Goal: Transaction & Acquisition: Purchase product/service

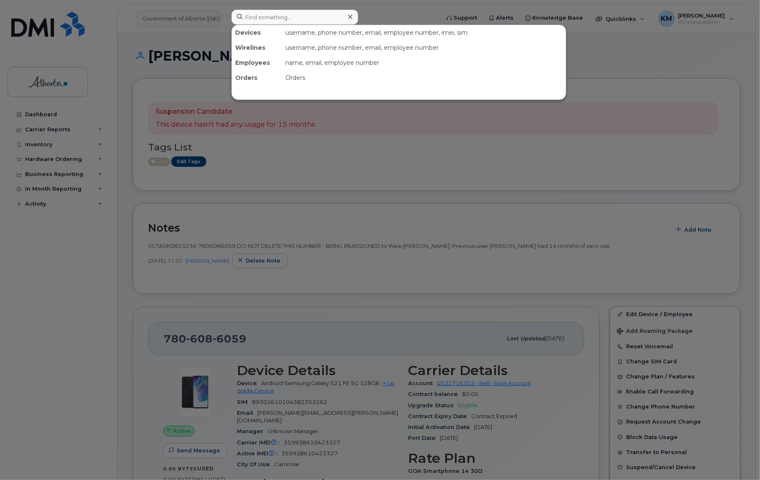
click at [315, 19] on input at bounding box center [294, 17] width 127 height 15
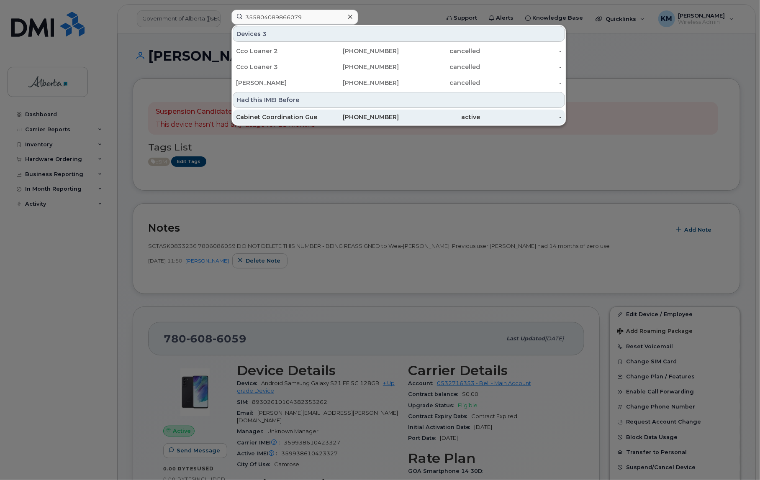
type input "355804089866079"
click at [327, 117] on div "[PHONE_NUMBER]" at bounding box center [358, 117] width 82 height 8
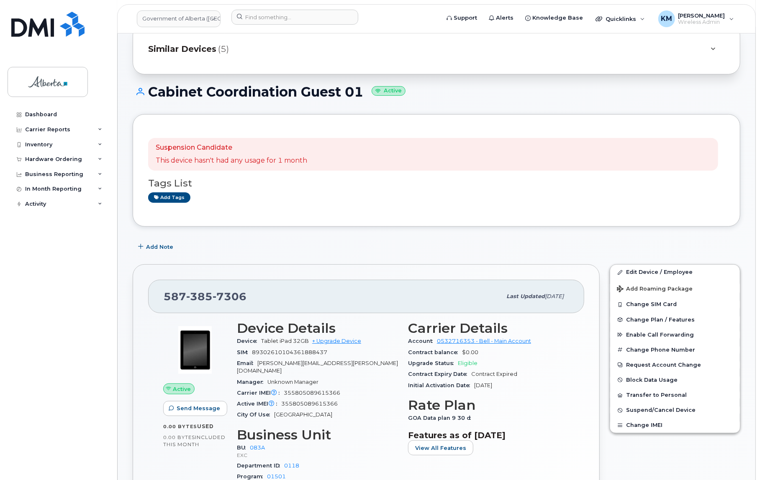
scroll to position [38, 0]
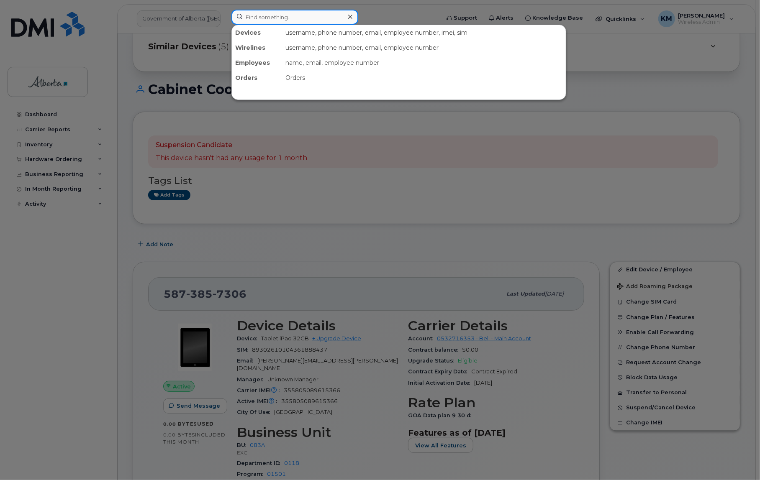
click at [278, 22] on input at bounding box center [294, 17] width 127 height 15
paste input "355804089866079"
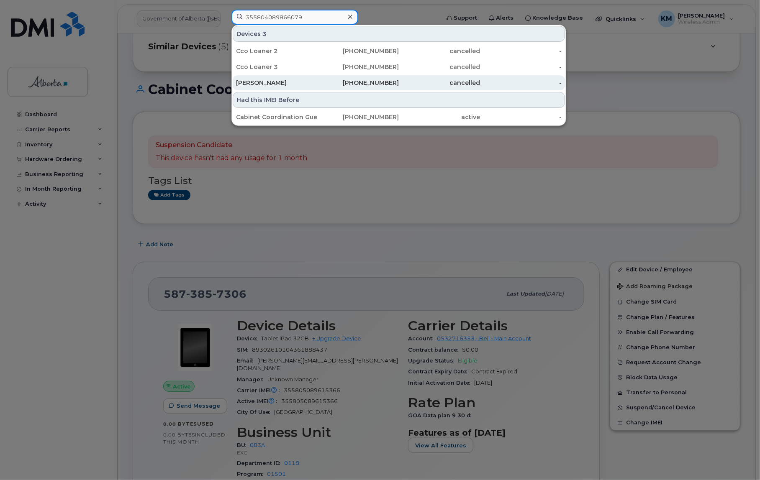
type input "355804089866079"
click at [295, 84] on div "Jennifer Stollery" at bounding box center [277, 83] width 82 height 8
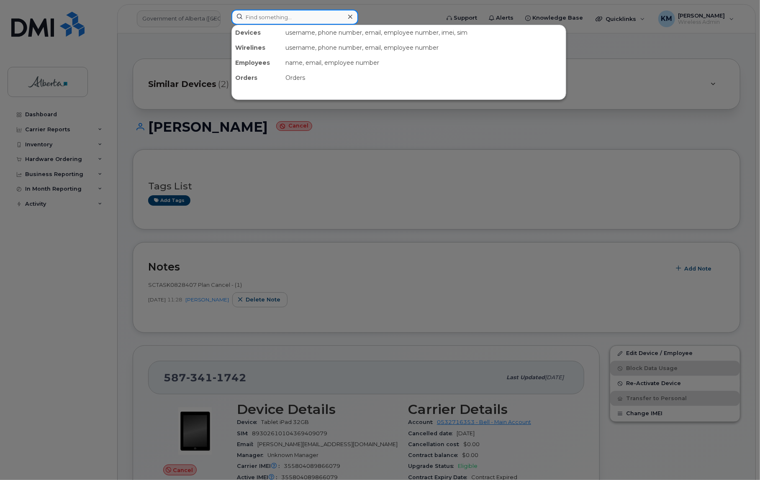
click at [258, 17] on input at bounding box center [294, 17] width 127 height 15
paste input "GG7FF2UTQ1KY"
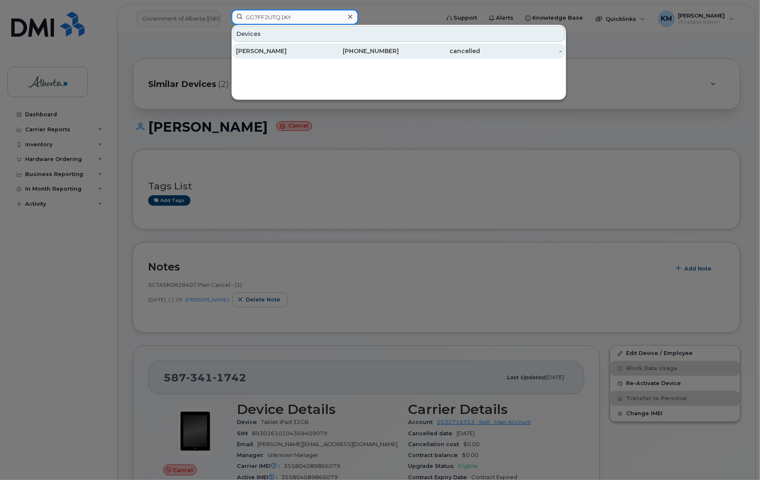
type input "GG7FF2UTQ1KY"
click at [274, 52] on div "Laura Lowe" at bounding box center [277, 51] width 82 height 8
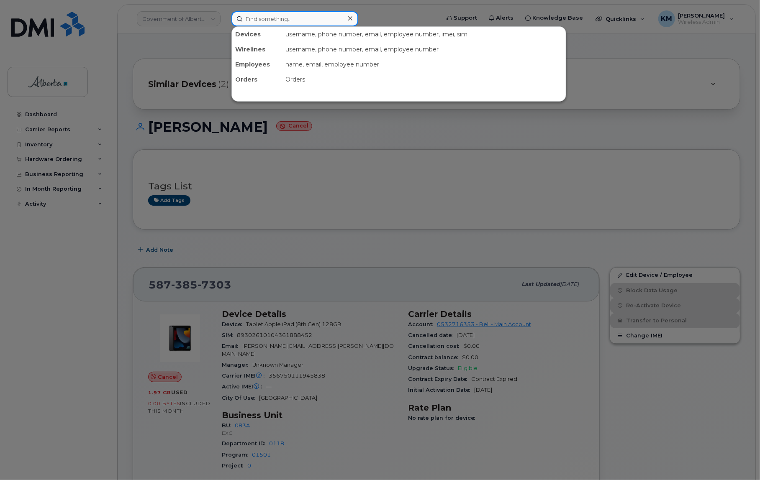
click at [274, 15] on input at bounding box center [294, 18] width 127 height 15
paste input "356750111945838"
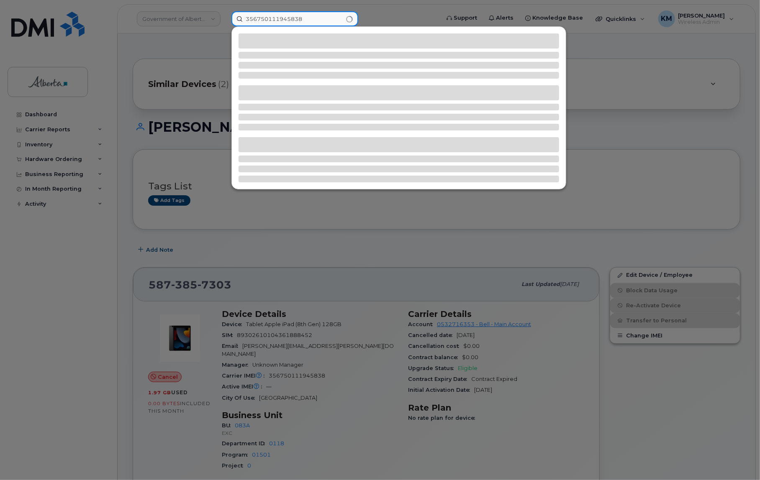
type input "356750111945838"
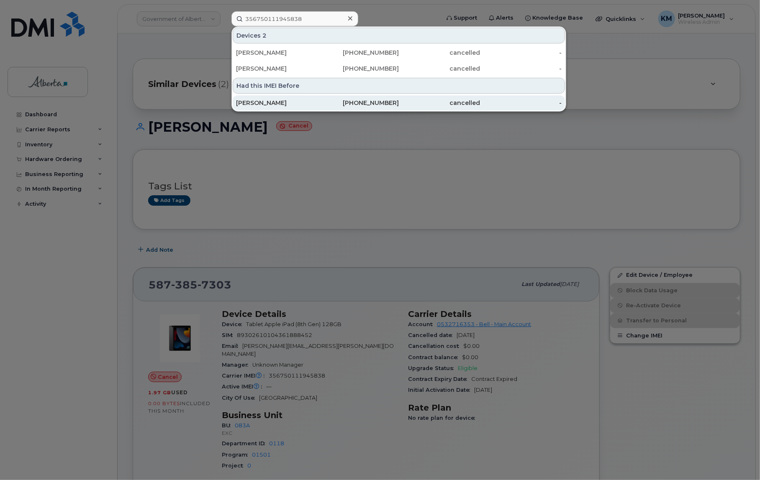
click at [271, 105] on div "Laura Lowe" at bounding box center [277, 103] width 82 height 8
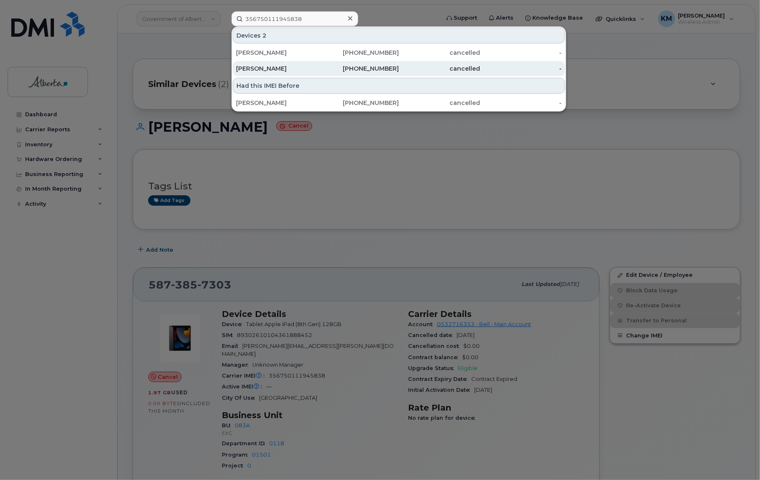
click at [317, 64] on div "[PERSON_NAME]" at bounding box center [358, 68] width 82 height 15
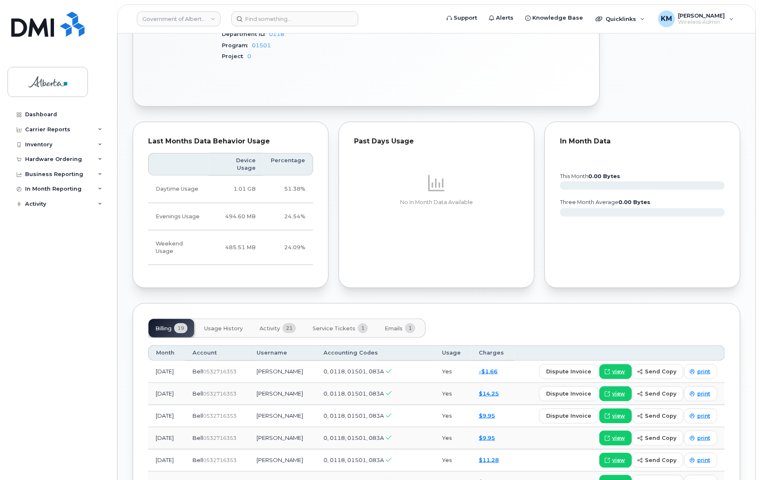
scroll to position [418, 0]
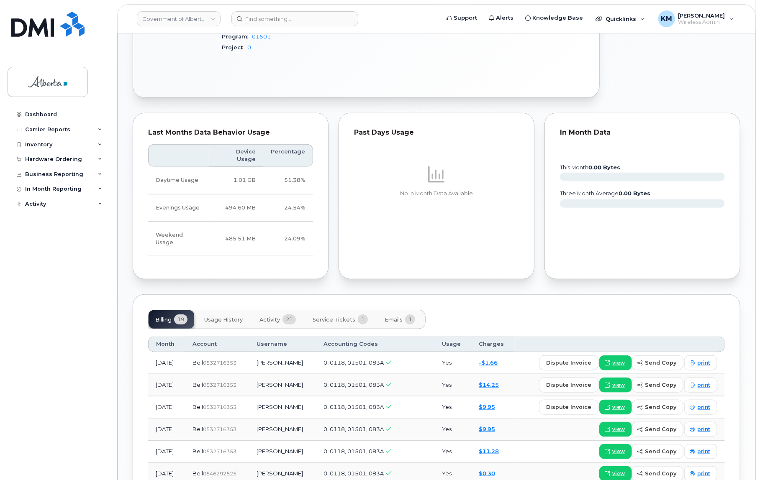
drag, startPoint x: 277, startPoint y: 298, endPoint x: 287, endPoint y: 301, distance: 9.5
click at [277, 317] on span "Activity" at bounding box center [269, 320] width 20 height 7
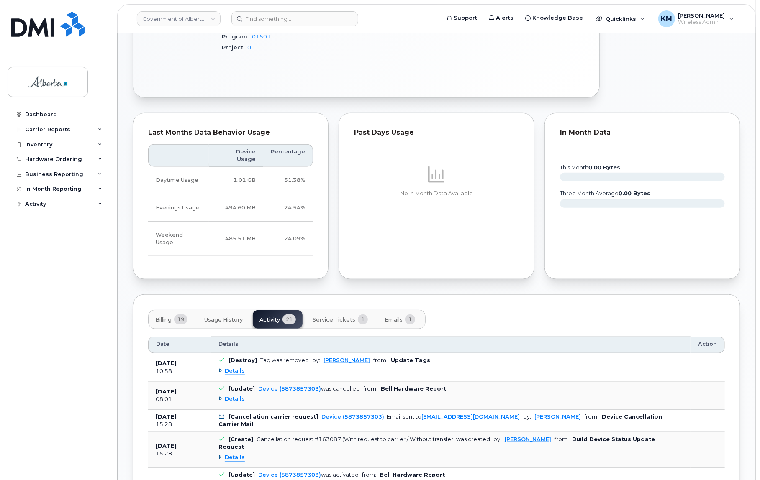
click at [330, 317] on span "Service Tickets" at bounding box center [333, 320] width 43 height 7
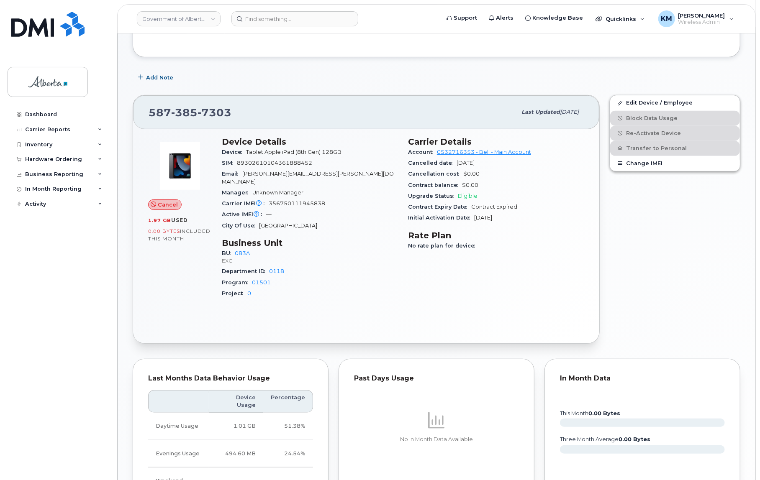
scroll to position [0, 0]
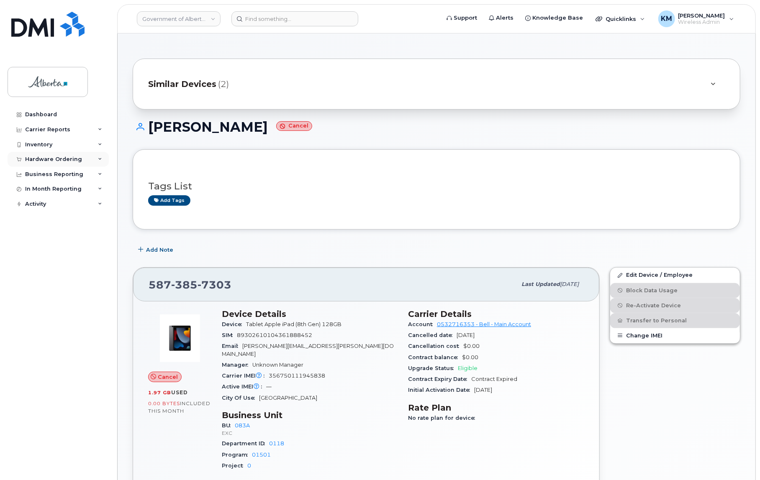
click at [54, 156] on div "Hardware Ordering" at bounding box center [53, 159] width 57 height 7
click at [43, 188] on div "Orders" at bounding box center [39, 191] width 20 height 8
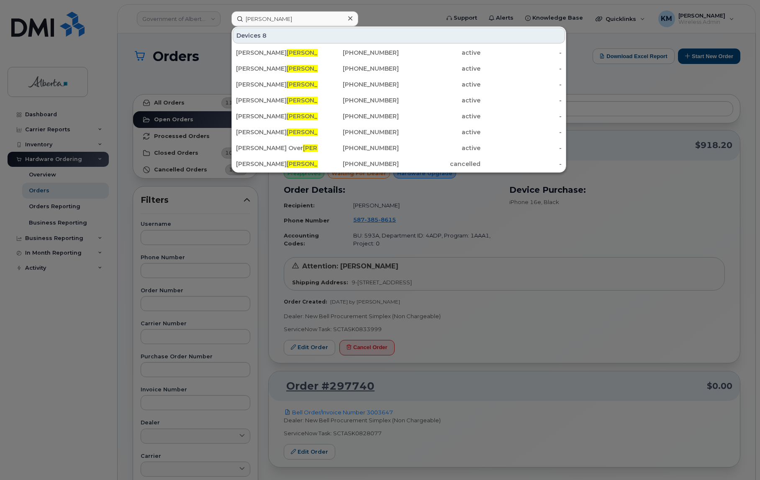
scroll to position [38, 0]
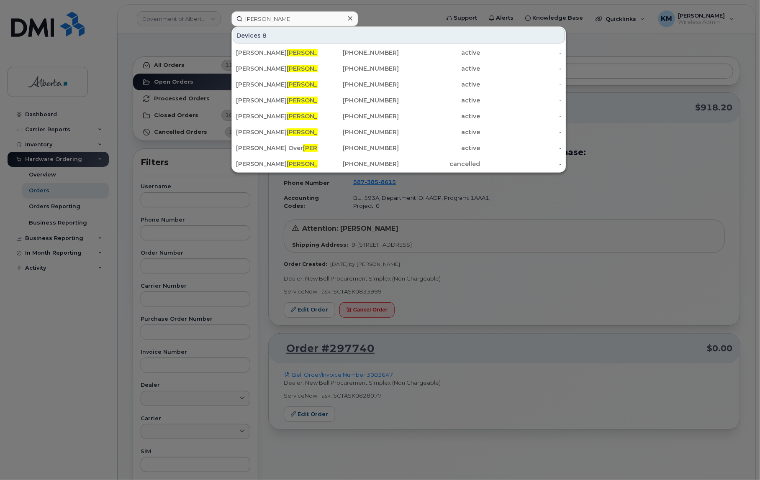
click at [40, 191] on div at bounding box center [380, 240] width 760 height 480
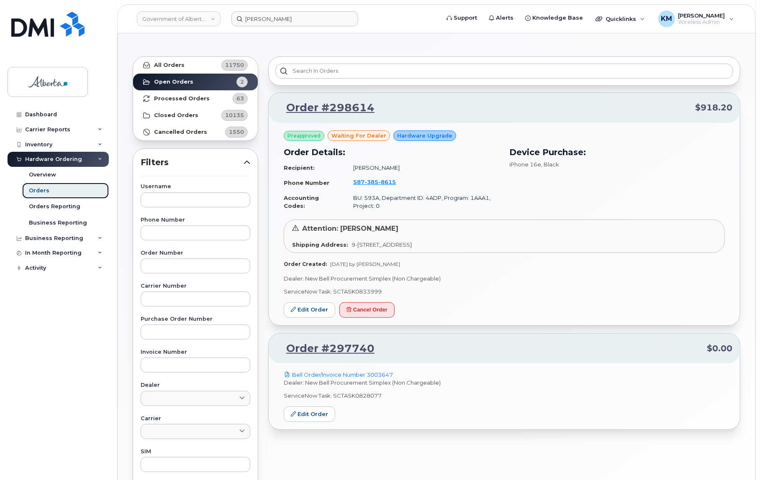
click at [40, 191] on div "Orders" at bounding box center [39, 191] width 20 height 8
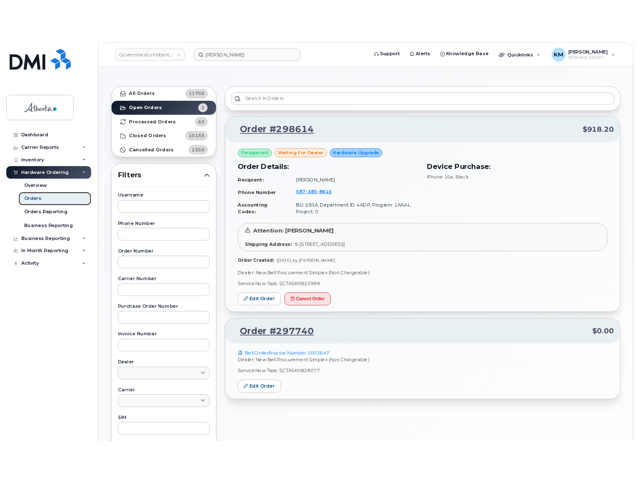
scroll to position [0, 0]
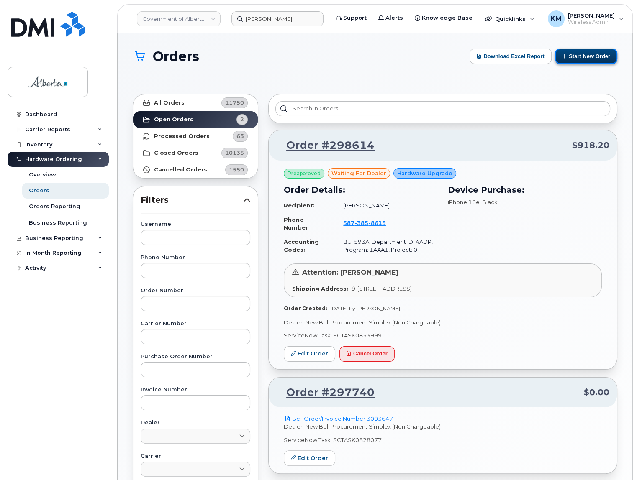
click at [603, 55] on button "Start New Order" at bounding box center [586, 56] width 62 height 15
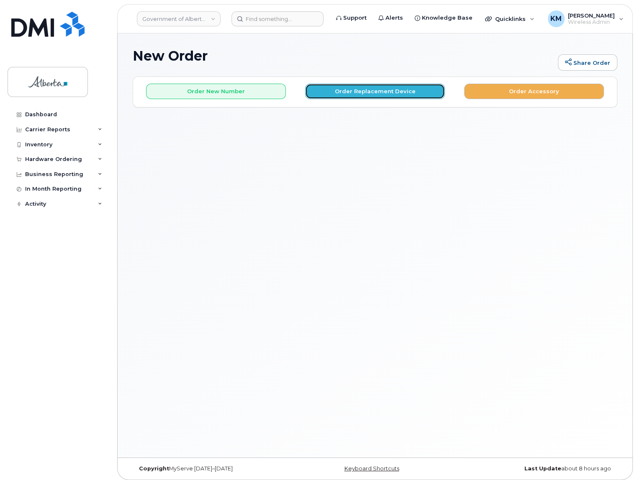
click at [349, 93] on button "Order Replacement Device" at bounding box center [375, 91] width 140 height 15
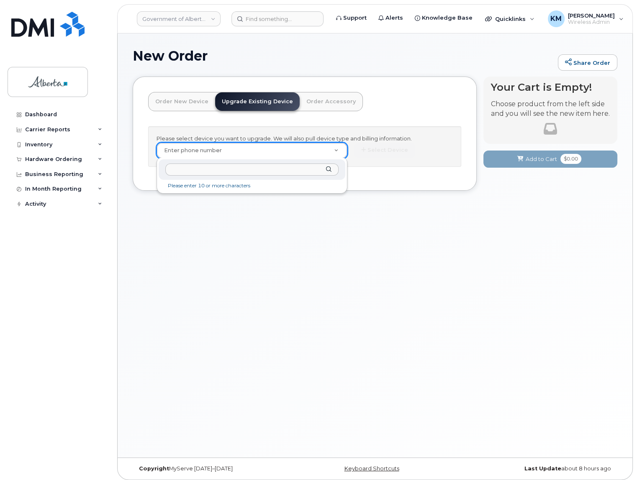
type input "5"
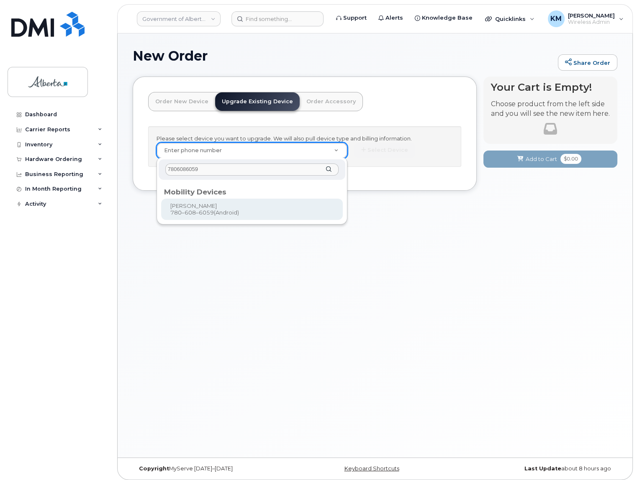
type input "7806086059"
type input "800728"
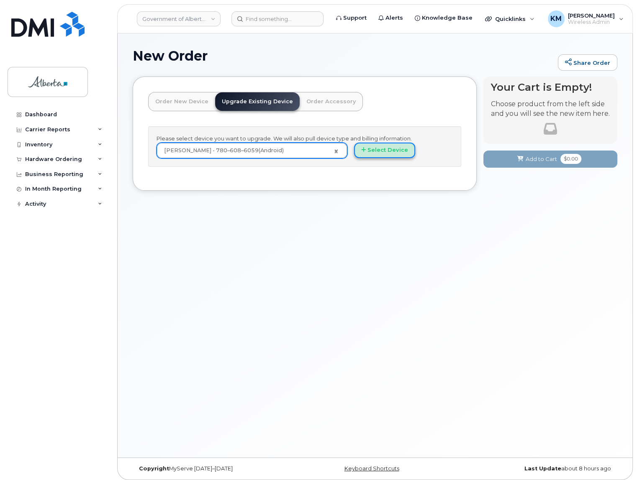
click at [378, 149] on button "Select Device" at bounding box center [384, 150] width 61 height 15
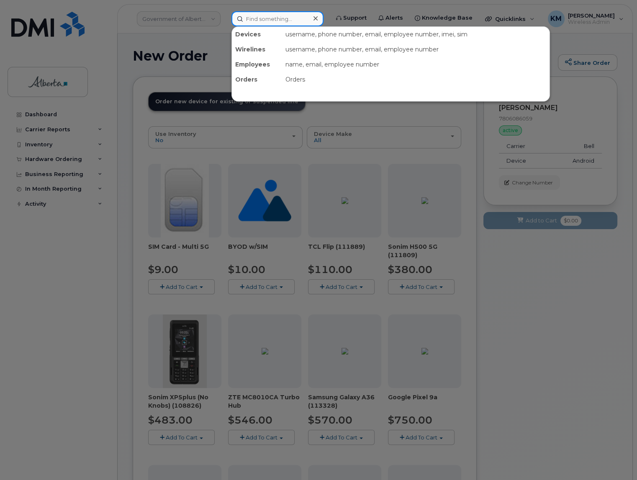
click at [260, 19] on input at bounding box center [277, 18] width 92 height 15
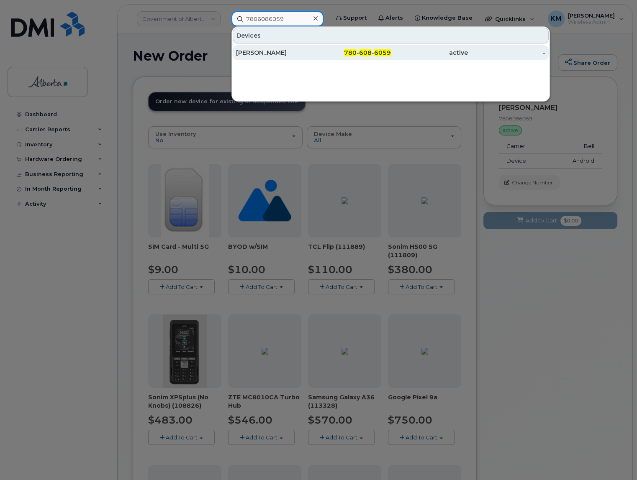
type input "7806086059"
click at [270, 52] on div "[PERSON_NAME]" at bounding box center [274, 53] width 77 height 8
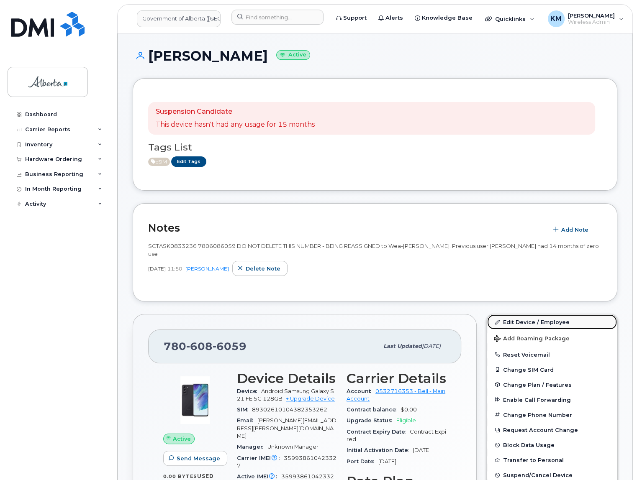
click at [540, 316] on link "Edit Device / Employee" at bounding box center [552, 322] width 130 height 15
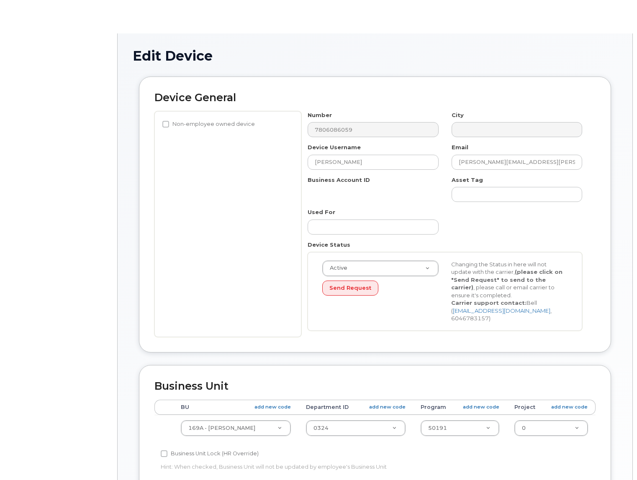
select select "4681667"
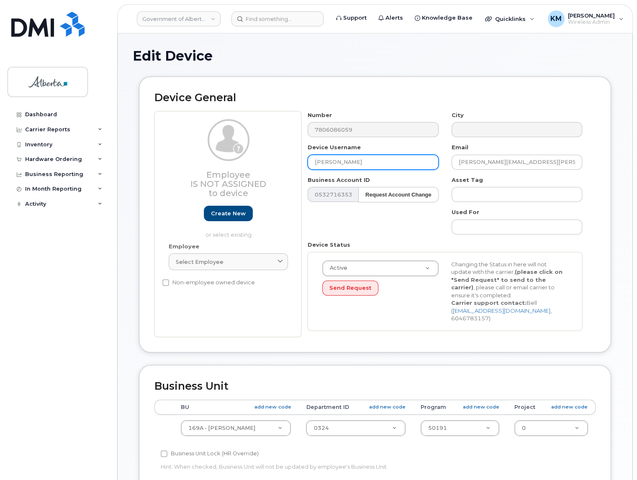
drag, startPoint x: 359, startPoint y: 162, endPoint x: 293, endPoint y: 156, distance: 66.7
click at [290, 156] on div "Employee Is not assigned to device Create new or select existing Employee Selec…" at bounding box center [374, 224] width 441 height 226
paste input "Wea-[PERSON_NAME]"
type input "Wea-[PERSON_NAME]"
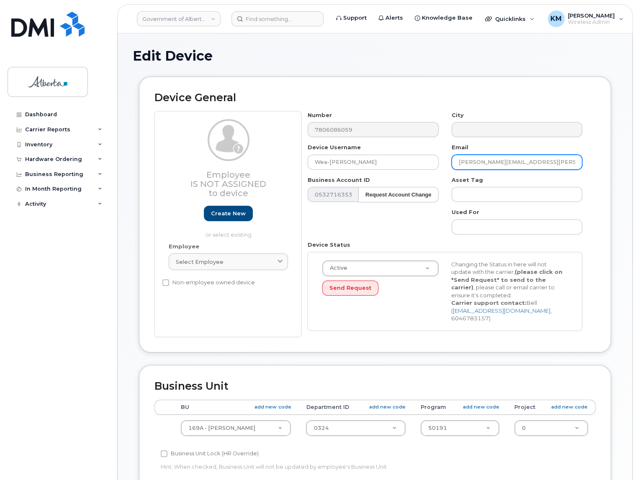
drag, startPoint x: 534, startPoint y: 161, endPoint x: 448, endPoint y: 159, distance: 86.6
click at [448, 159] on div "Email Tim.Guenther@gov.ab.ca" at bounding box center [516, 156] width 143 height 26
paste input "Wea-Ann.Pantaleon"
type input "[EMAIL_ADDRESS][PERSON_NAME][PERSON_NAME][DOMAIN_NAME]"
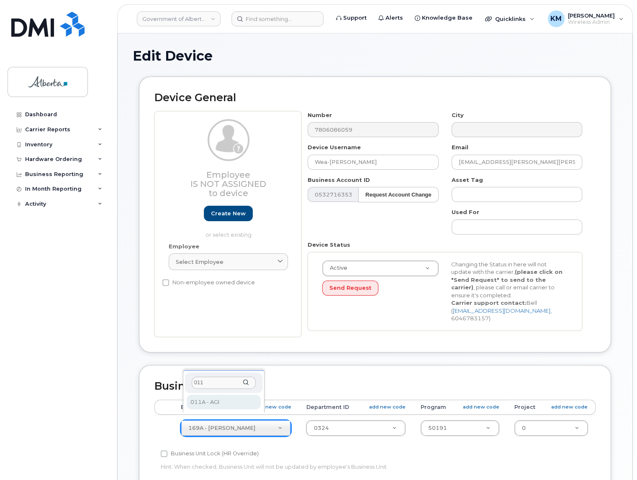
type input "011"
select select "4120336"
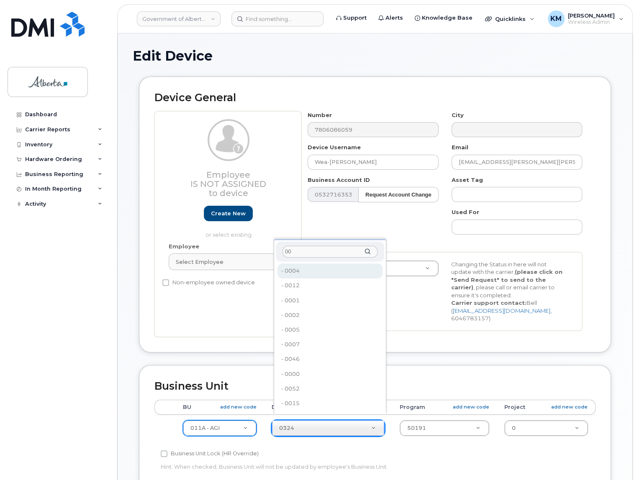
type input "0"
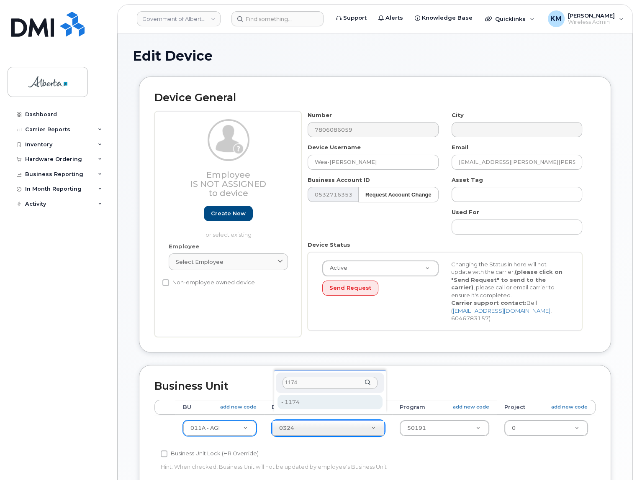
type input "1174"
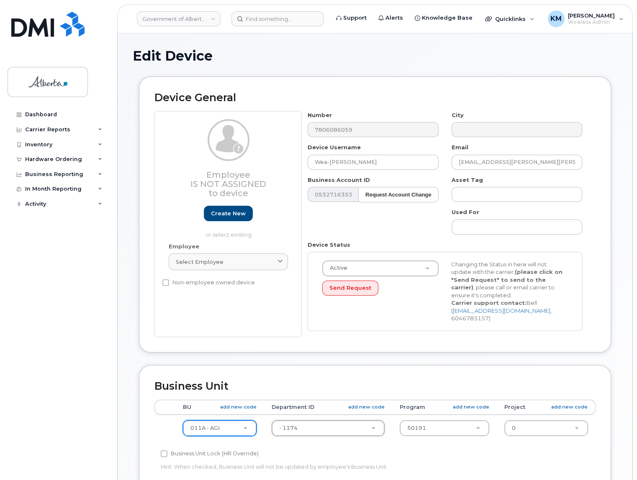
type input "4752543"
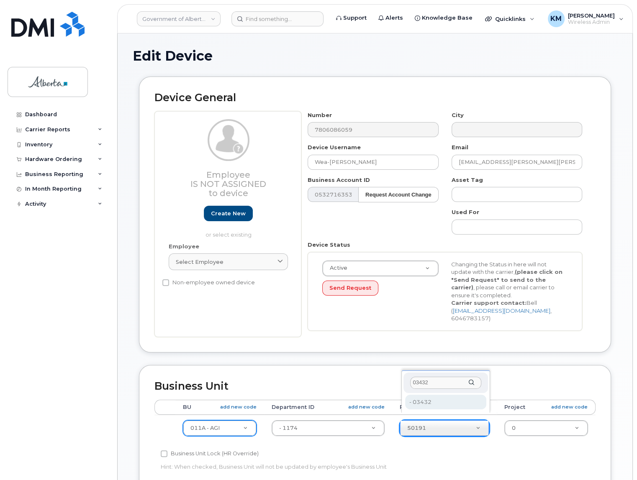
type input "03432"
type input "4753451"
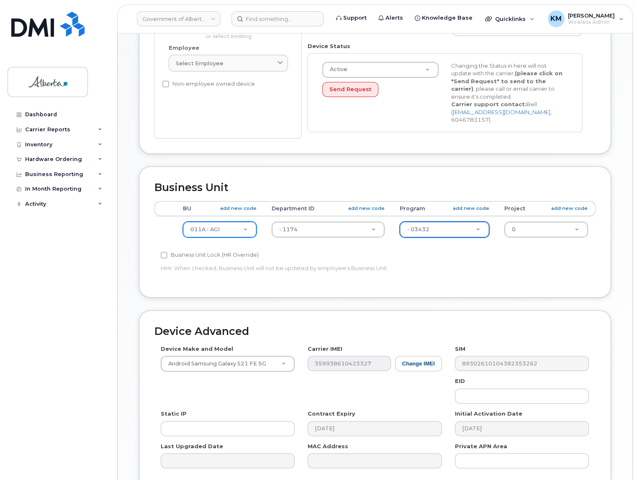
scroll to position [266, 0]
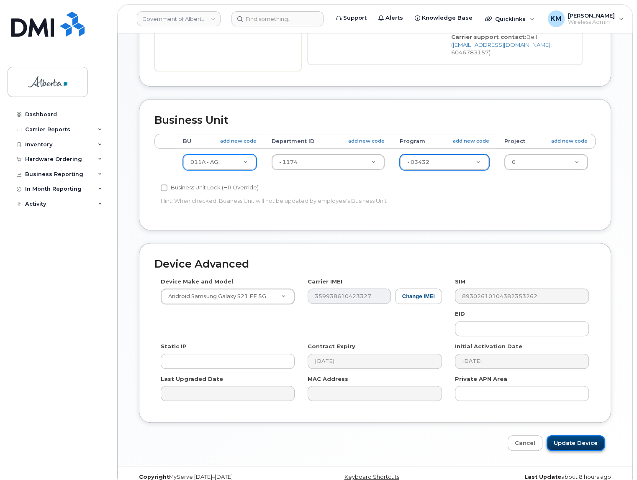
click at [576, 435] on input "Update Device" at bounding box center [575, 442] width 58 height 15
type input "Saving..."
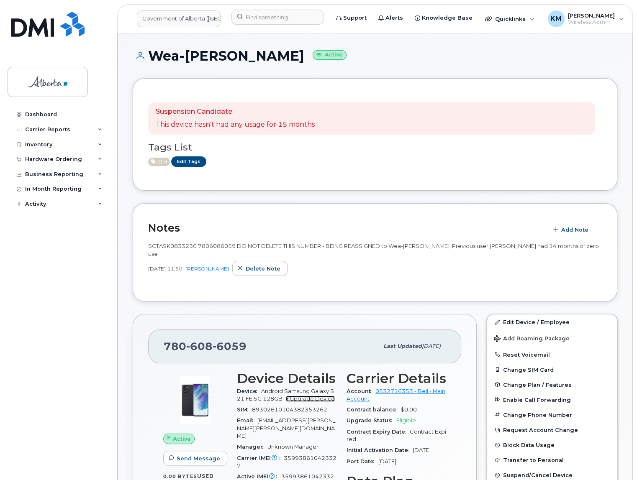
click at [320, 396] on link "+ Upgrade Device" at bounding box center [310, 399] width 49 height 6
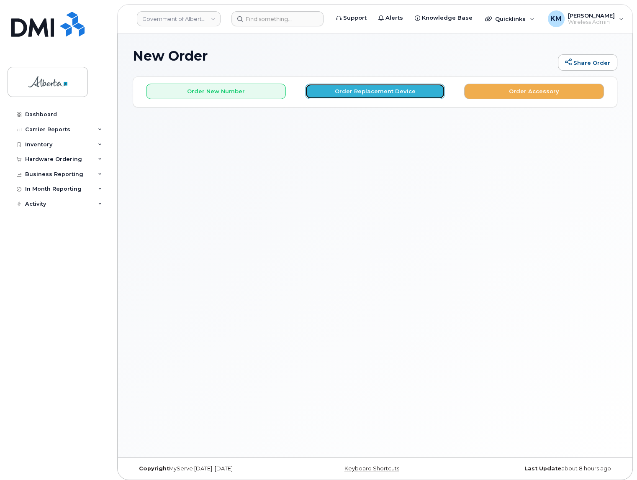
click at [358, 92] on button "Order Replacement Device" at bounding box center [375, 91] width 140 height 15
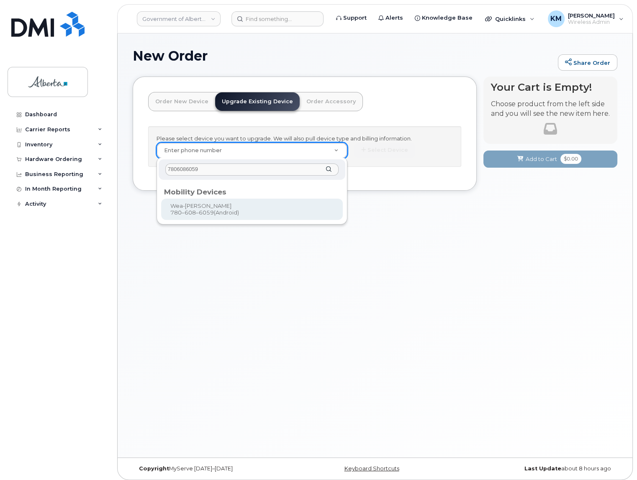
type input "7806086059"
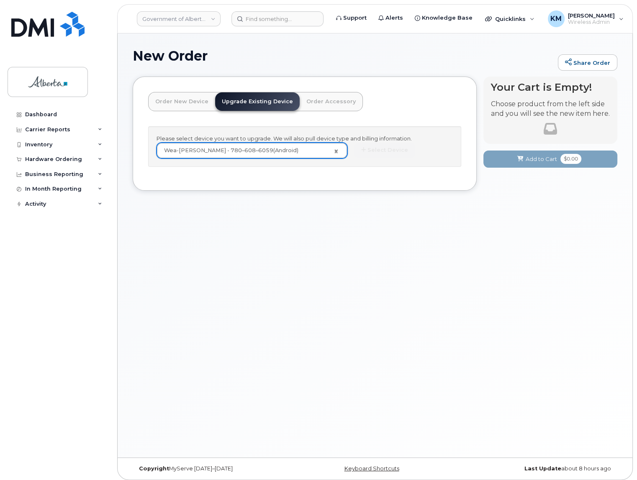
type input "800728"
drag, startPoint x: 374, startPoint y: 150, endPoint x: 369, endPoint y: 150, distance: 4.6
click at [369, 150] on button "Select Device" at bounding box center [384, 150] width 61 height 15
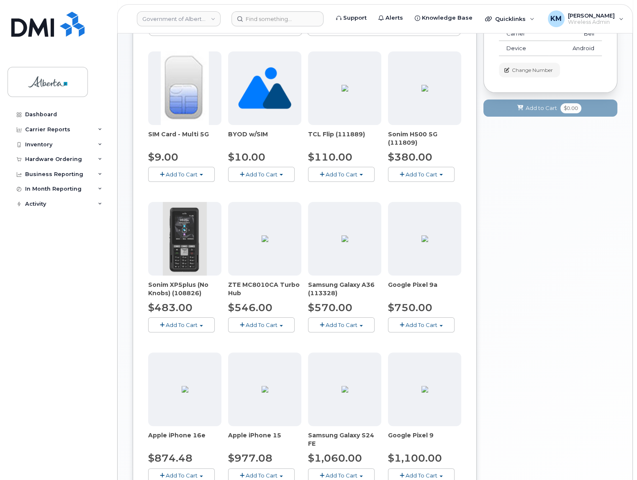
scroll to position [190, 0]
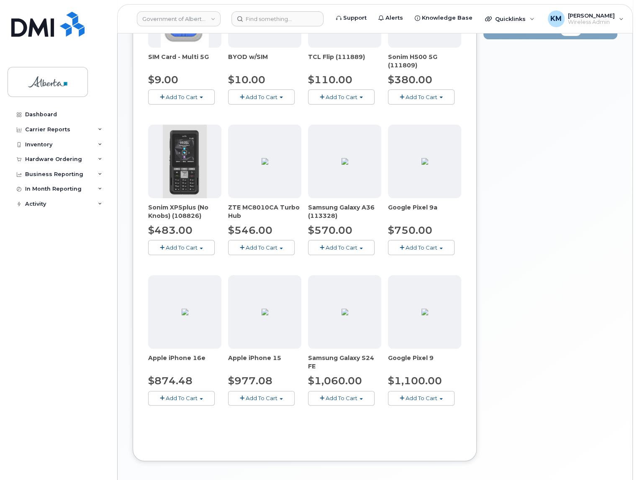
click at [205, 400] on button "Add To Cart" at bounding box center [181, 398] width 67 height 15
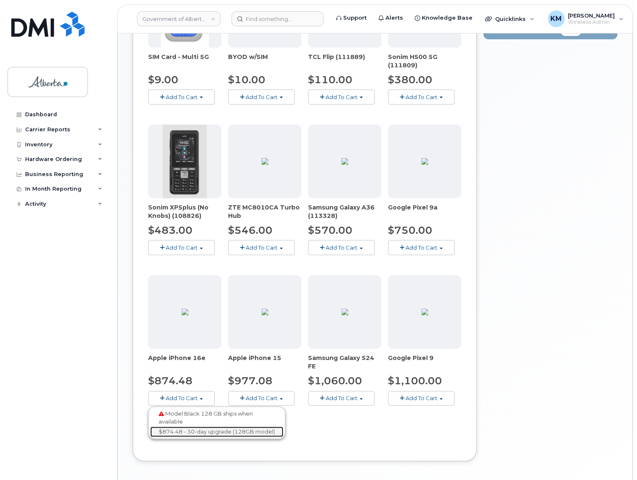
click at [205, 430] on link "$874.48 - 30-day upgrade (128GB model)" at bounding box center [216, 432] width 133 height 10
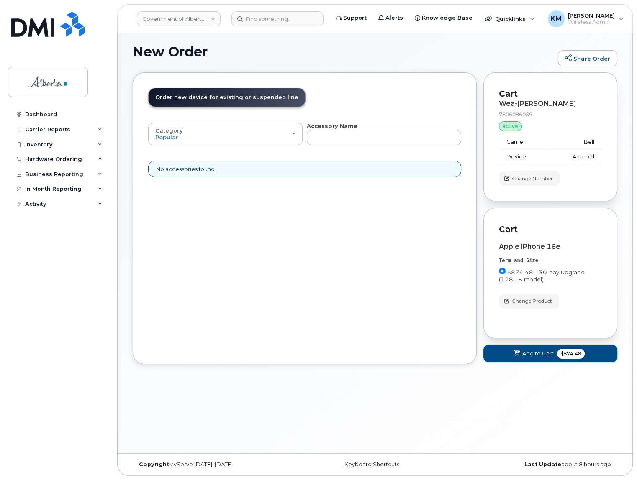
click at [503, 351] on button "Add to Cart $874.48" at bounding box center [550, 353] width 134 height 17
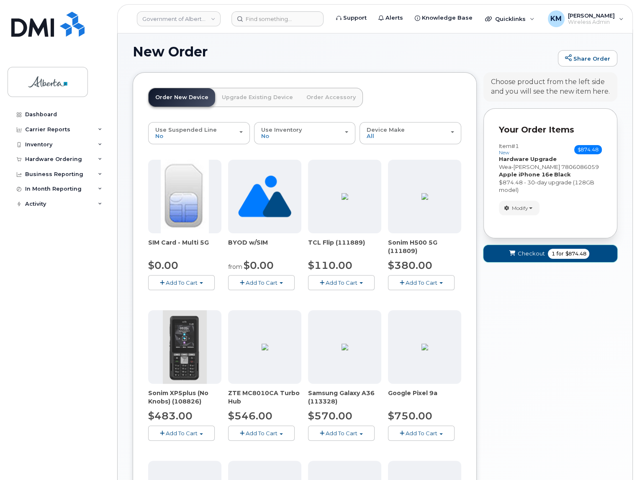
click at [495, 259] on button "Checkout 1 for $874.48" at bounding box center [550, 253] width 134 height 17
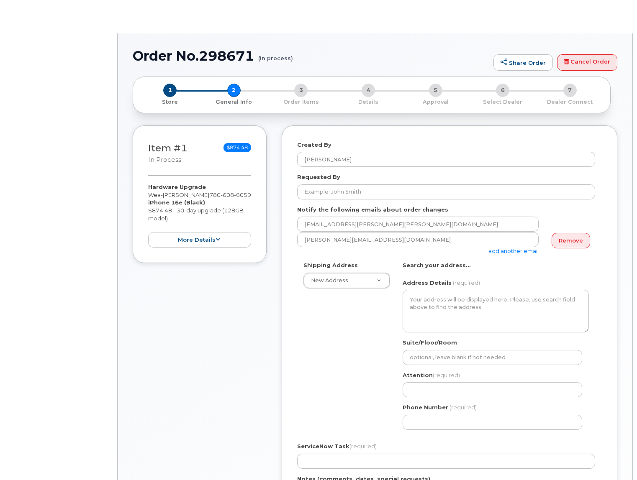
select select
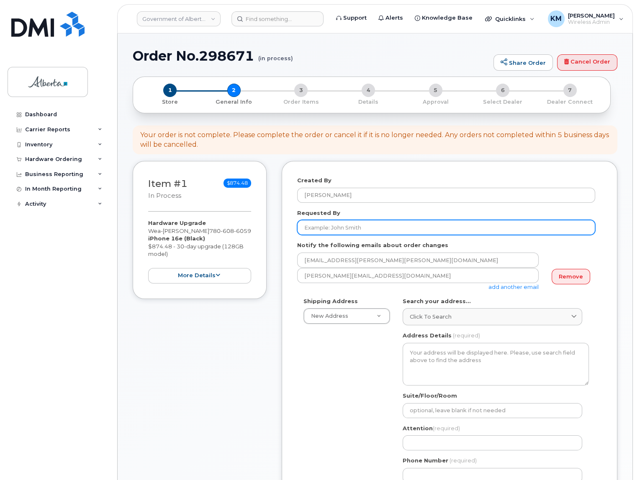
click at [340, 225] on input "Requested By" at bounding box center [446, 227] width 298 height 15
paste input "[PERSON_NAME]"
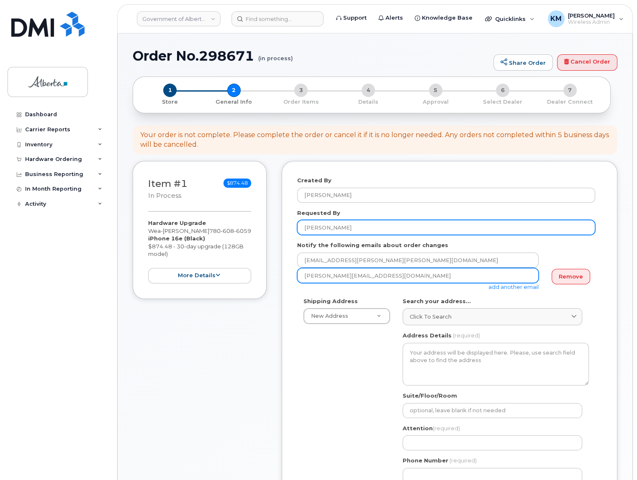
type input "[PERSON_NAME]"
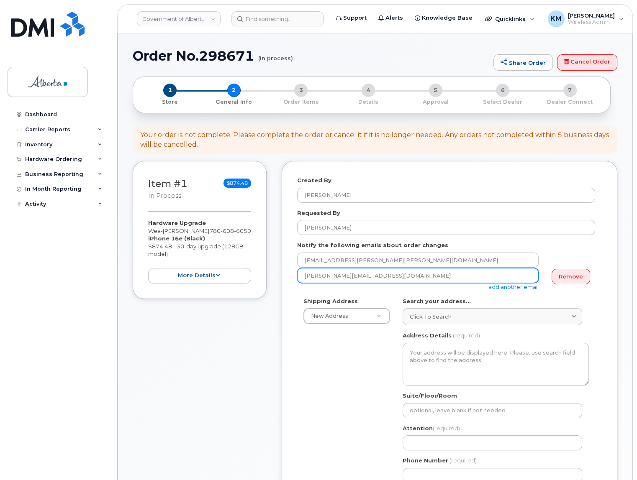
drag, startPoint x: 378, startPoint y: 275, endPoint x: 326, endPoint y: 281, distance: 52.6
click at [292, 281] on div "Created By Kay Mah Requested By Carly Duduman Notify the following emails about…" at bounding box center [449, 408] width 335 height 495
paste input "Carly Duduman"
type input "Carly.Duduman@gov.ab.ca"
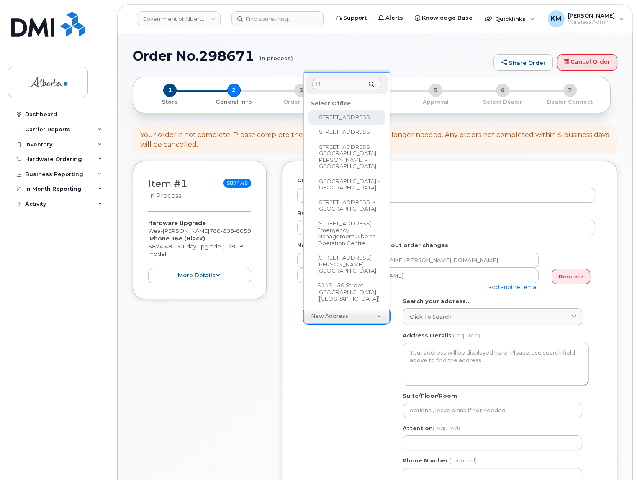
type input "1"
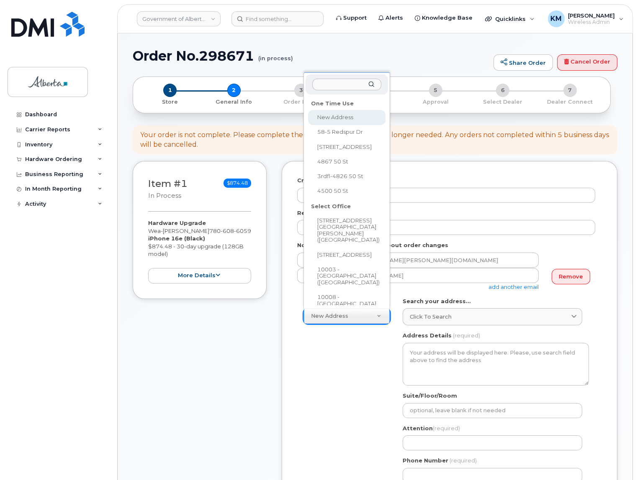
scroll to position [6, 0]
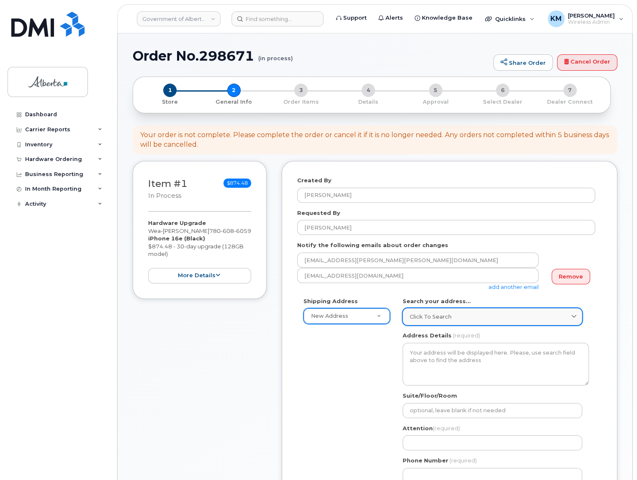
click at [439, 314] on span "Click to search" at bounding box center [431, 317] width 42 height 8
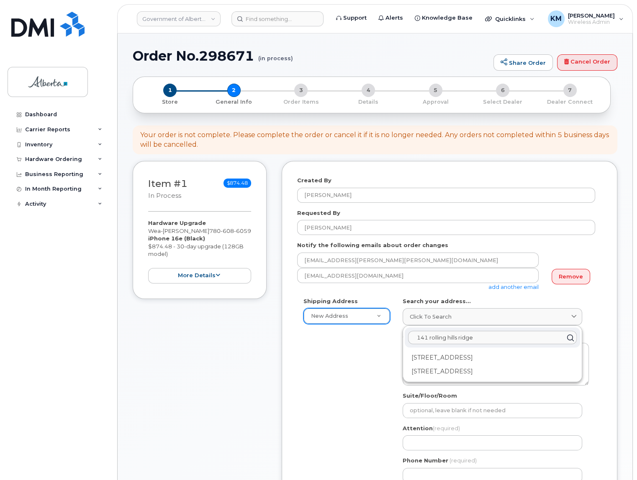
drag, startPoint x: 486, startPoint y: 339, endPoint x: 407, endPoint y: 330, distance: 80.4
click at [407, 330] on div "141 rolling hills ridge" at bounding box center [491, 338] width 175 height 20
type input "t"
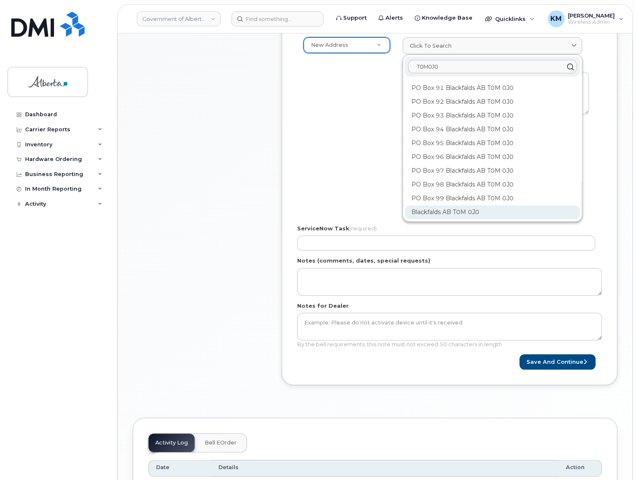
scroll to position [266, 0]
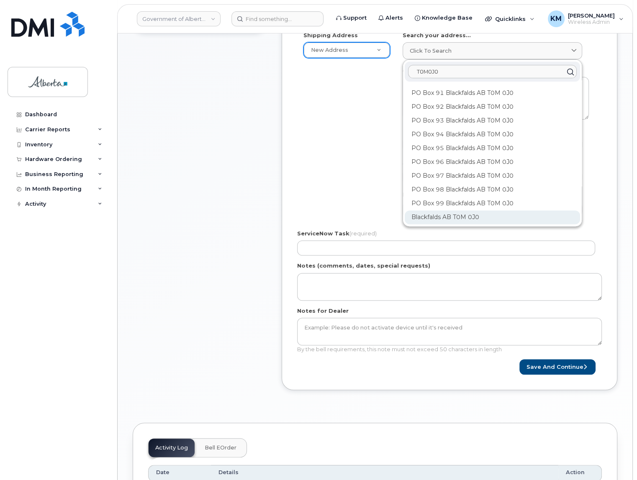
type input "T0M0J0"
click at [481, 218] on div "Blackfalds AB T0M 0J0" at bounding box center [491, 217] width 175 height 14
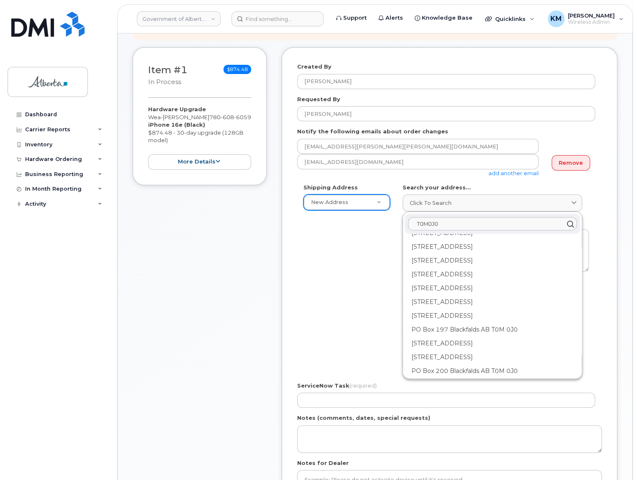
scroll to position [1255, 0]
click at [453, 366] on div "Blackfalds AB T0M 0J0" at bounding box center [491, 370] width 175 height 14
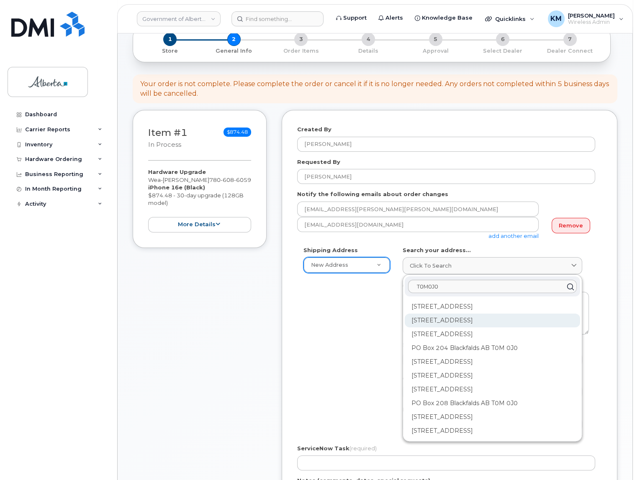
scroll to position [38, 0]
